Goal: Information Seeking & Learning: Understand process/instructions

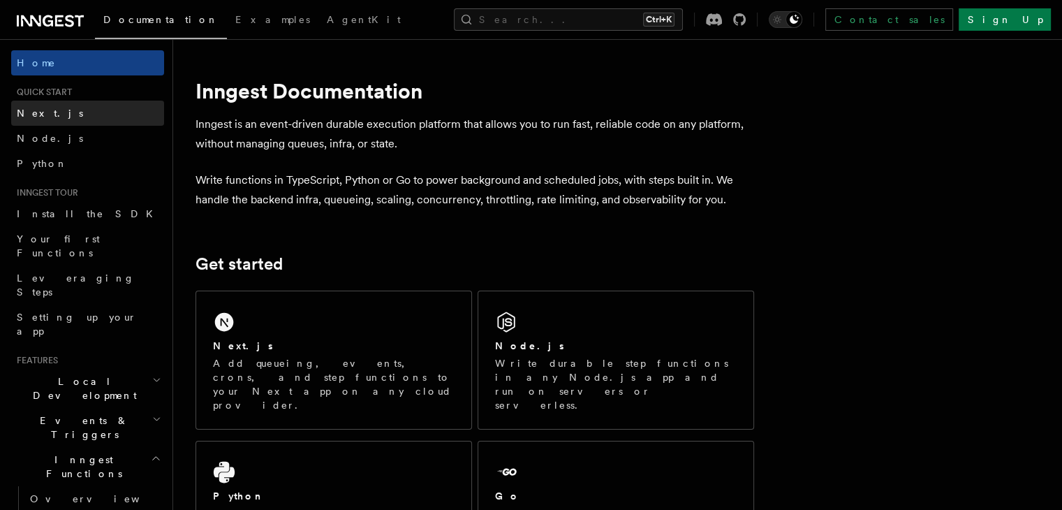
click at [56, 120] on link "Next.js" at bounding box center [87, 113] width 153 height 25
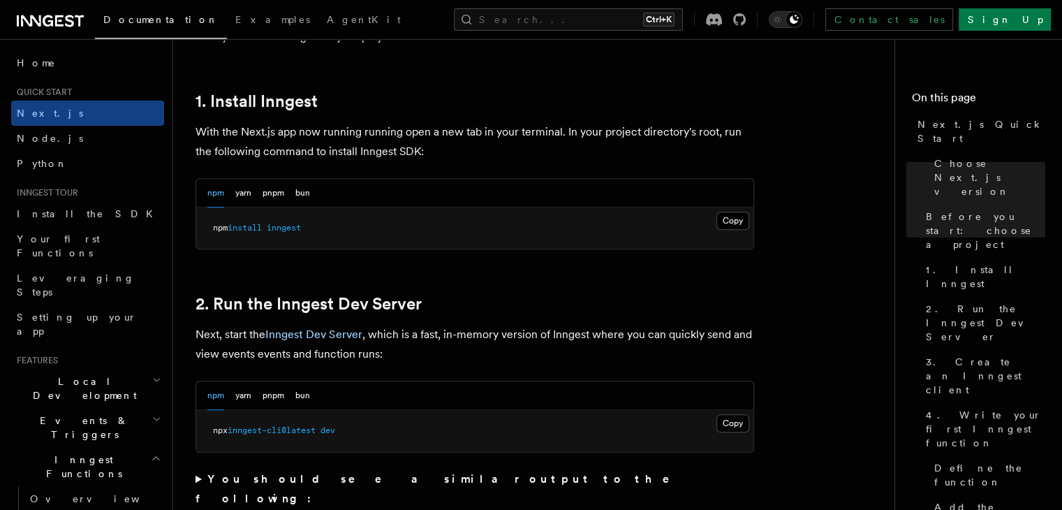
scroll to position [755, 0]
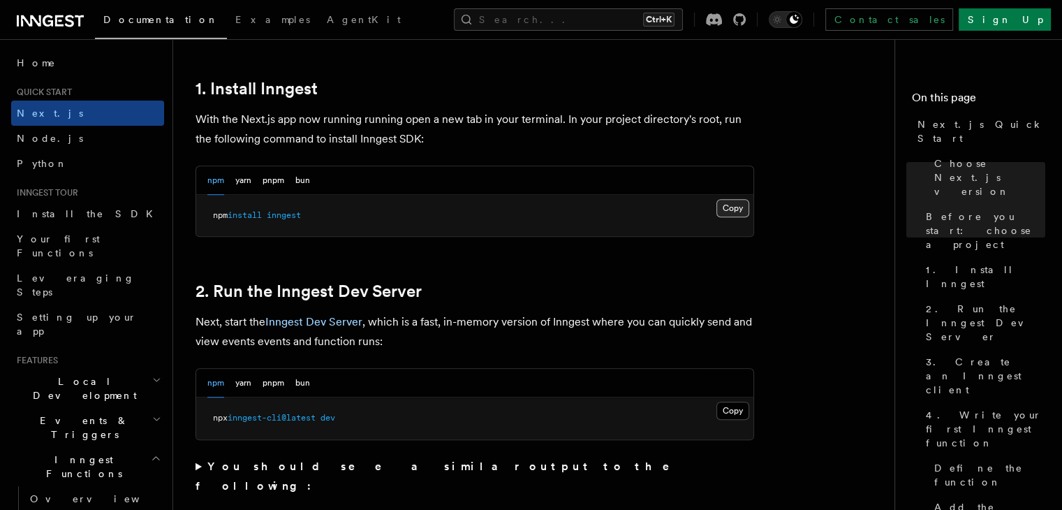
click at [729, 205] on button "Copy Copied" at bounding box center [732, 208] width 33 height 18
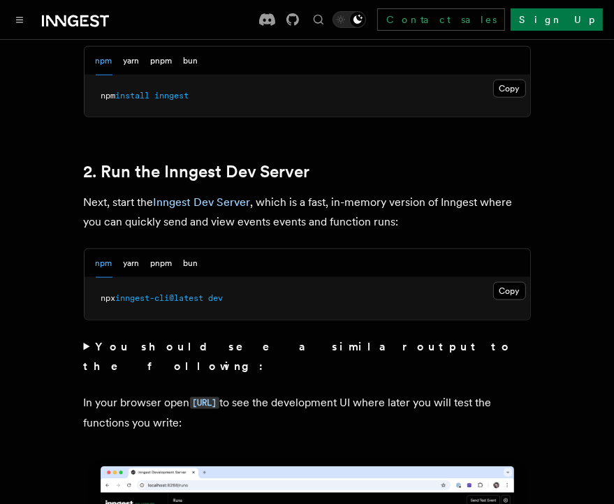
scroll to position [946, 0]
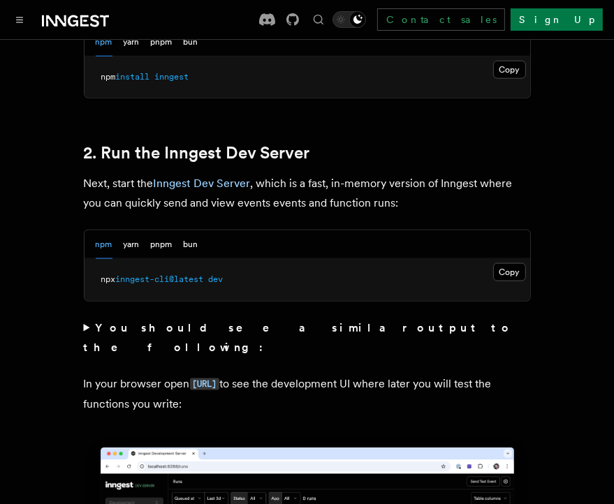
click at [242, 321] on strong "You should see a similar output to the following:" at bounding box center [298, 337] width 429 height 33
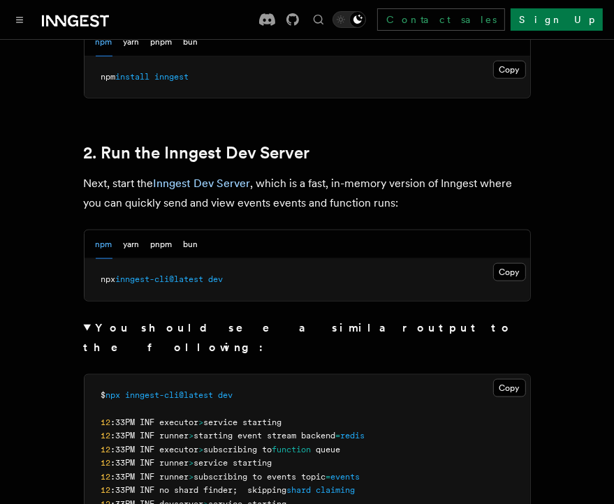
click at [88, 318] on summary "You should see a similar output to the following:" at bounding box center [307, 337] width 447 height 39
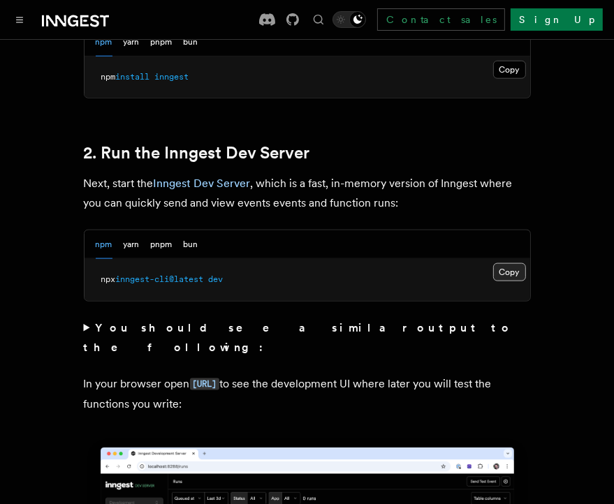
click at [504, 263] on button "Copy Copied" at bounding box center [509, 272] width 33 height 18
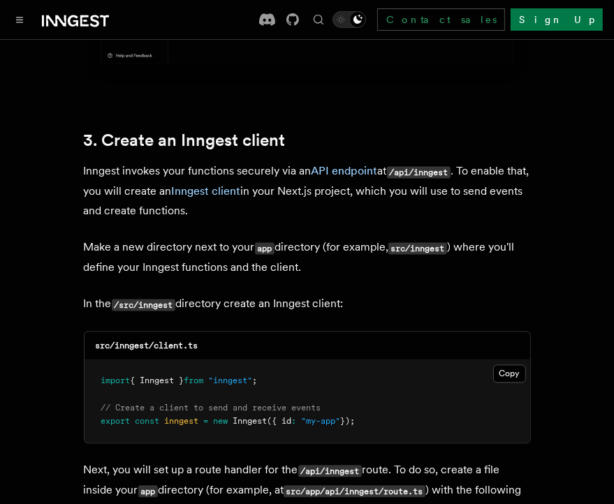
scroll to position [1579, 0]
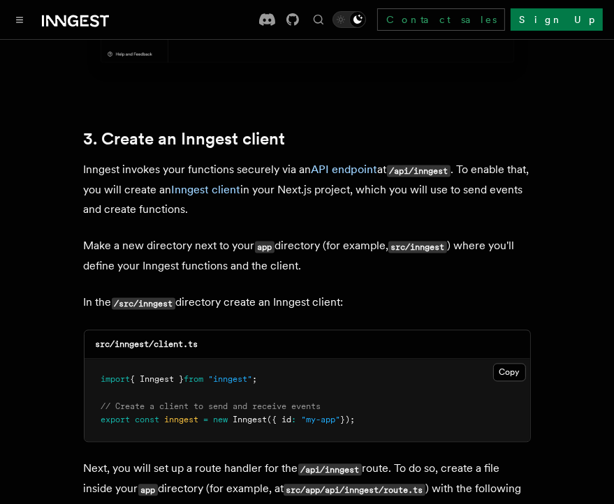
click at [161, 297] on code "/src/inngest" at bounding box center [144, 303] width 64 height 12
copy p "inngest"
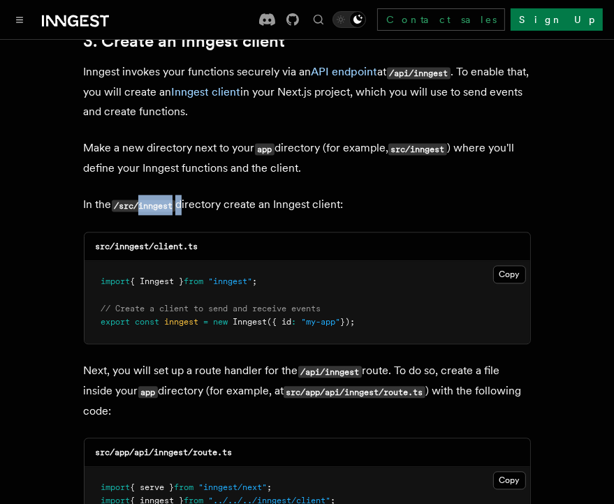
scroll to position [1699, 0]
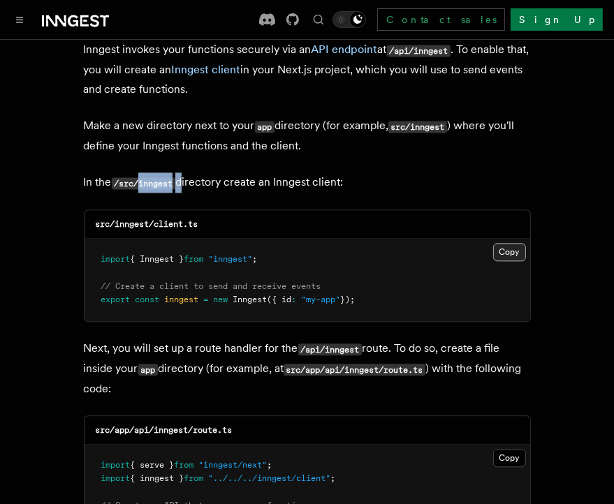
click at [501, 243] on button "Copy Copied" at bounding box center [509, 252] width 33 height 18
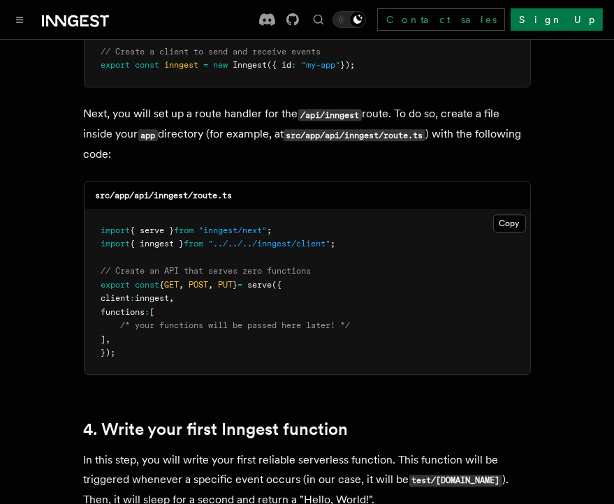
scroll to position [1939, 0]
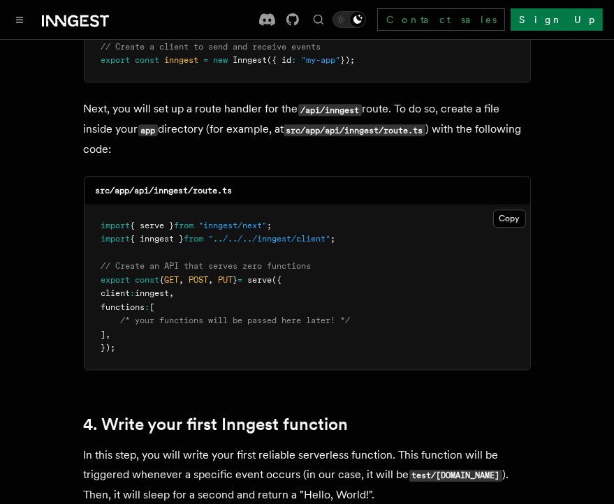
click at [173, 186] on code "src/app/api/inngest/route.ts" at bounding box center [164, 191] width 137 height 10
copy code "inngest"
click at [212, 207] on pre "import { serve } from "inngest/next" ; import { inngest } from "../../../innges…" at bounding box center [307, 287] width 446 height 164
click at [519, 210] on button "Copy Copied" at bounding box center [509, 219] width 33 height 18
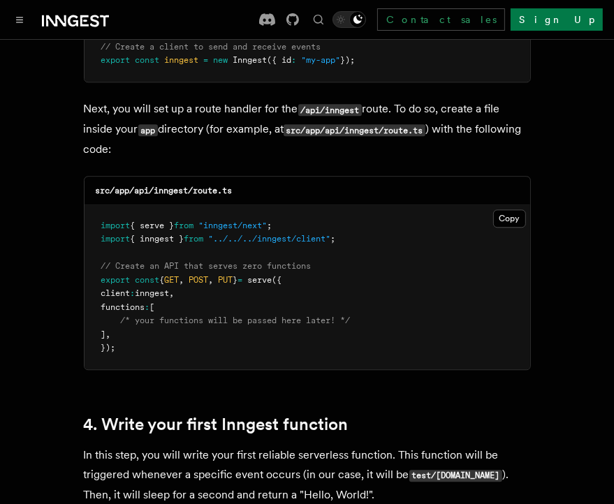
click at [292, 177] on div "src/app/api/inngest/route.ts" at bounding box center [307, 191] width 446 height 29
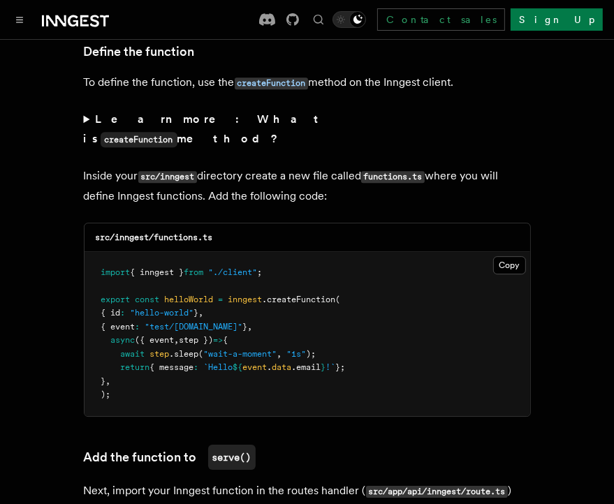
scroll to position [2430, 0]
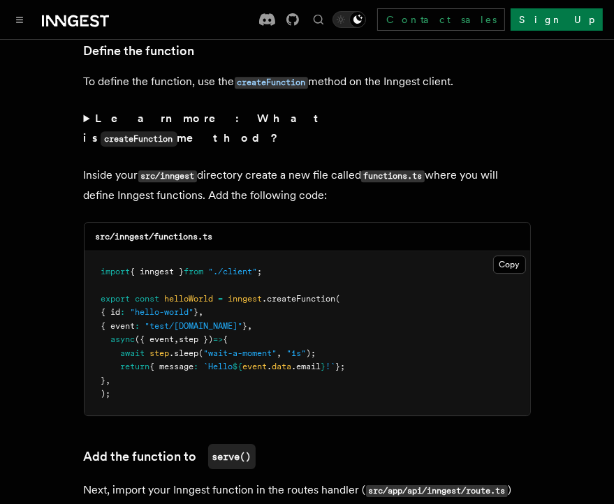
click at [186, 232] on code "src/inngest/functions.ts" at bounding box center [154, 237] width 117 height 10
copy code "functions"
click at [186, 232] on code "src/inngest/functions.ts" at bounding box center [154, 237] width 117 height 10
click at [204, 232] on code "src/inngest/functions.ts" at bounding box center [154, 237] width 117 height 10
